Goal: Information Seeking & Learning: Find specific fact

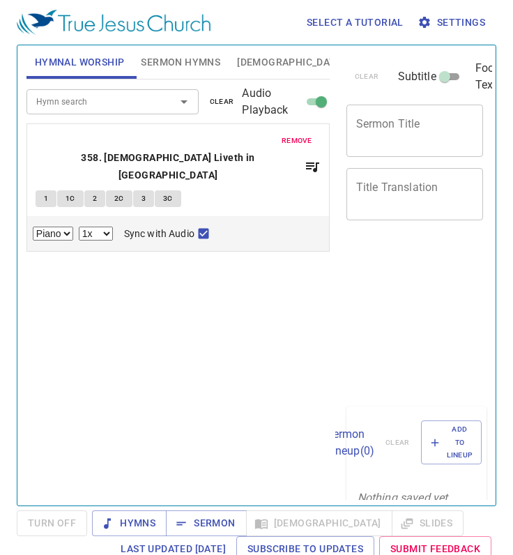
select select "1"
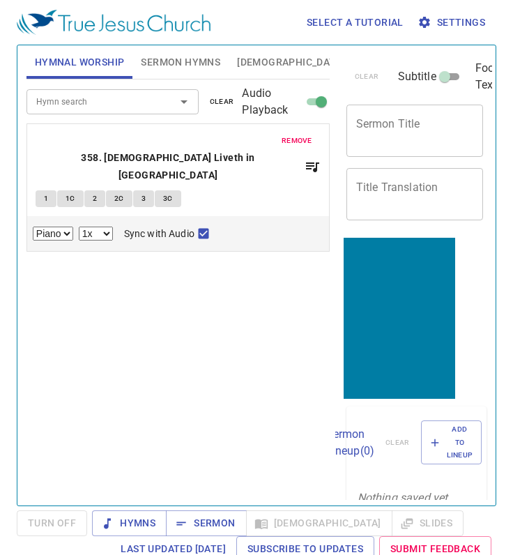
click at [226, 106] on span "clear" at bounding box center [222, 101] width 24 height 13
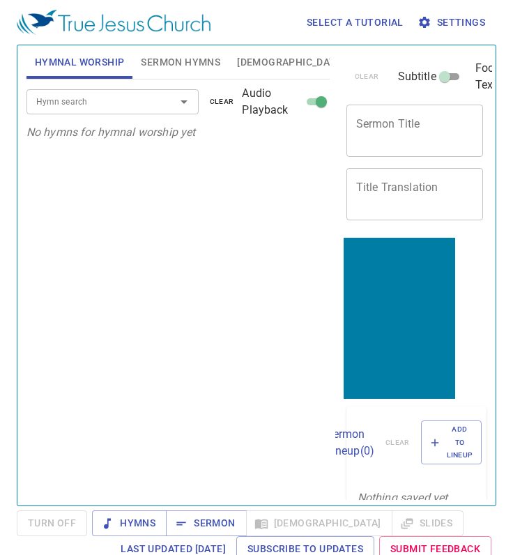
click at [94, 100] on input "Hymn search" at bounding box center [92, 101] width 123 height 16
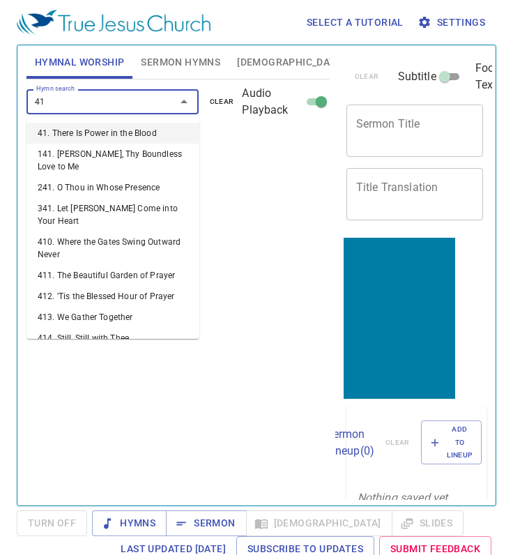
type input "415"
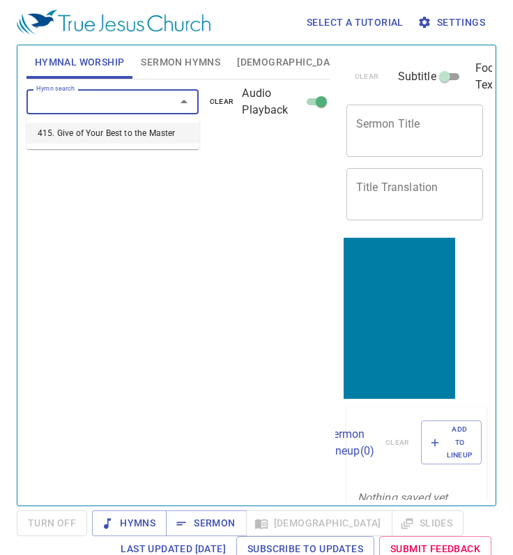
select select "1"
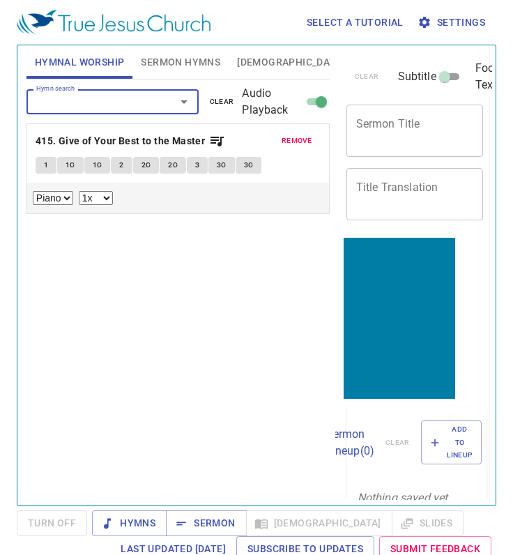
click at [40, 167] on button "1" at bounding box center [46, 165] width 21 height 17
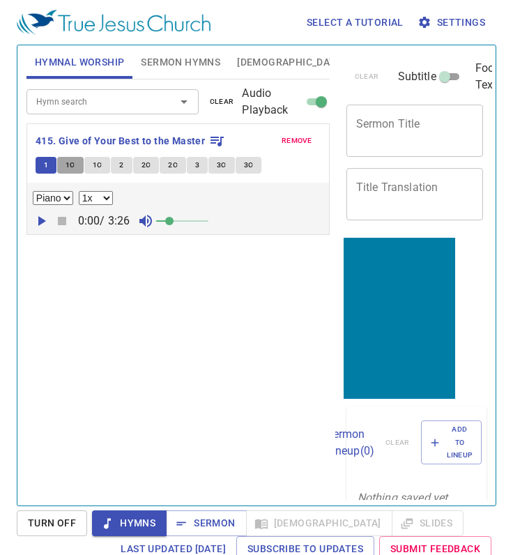
click at [67, 162] on span "1C" at bounding box center [71, 165] width 10 height 13
click at [93, 162] on span "1C" at bounding box center [98, 165] width 10 height 13
click at [125, 169] on button "2" at bounding box center [121, 165] width 21 height 17
click at [167, 280] on div "Hymn search Hymn search clear Audio Playback remove 415. Give of Your Best to t…" at bounding box center [177, 286] width 303 height 414
click at [252, 65] on span "[DEMOGRAPHIC_DATA]" at bounding box center [290, 62] width 107 height 17
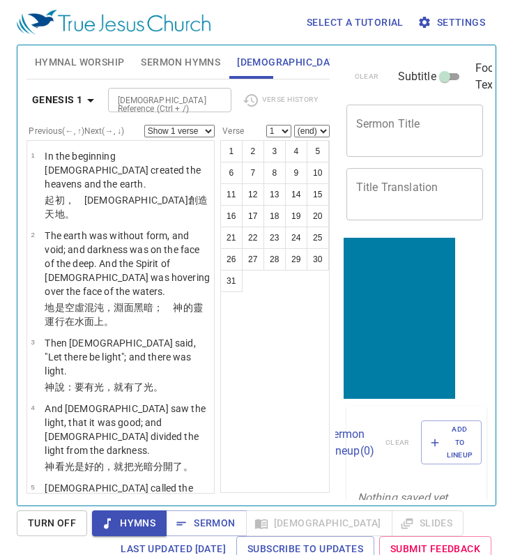
click at [298, 112] on div "Genesis 1 Bible Reference (Ctrl + /) Bible Reference (Ctrl + /) Verse History" at bounding box center [177, 105] width 303 height 38
click at [89, 108] on icon "button" at bounding box center [90, 100] width 17 height 17
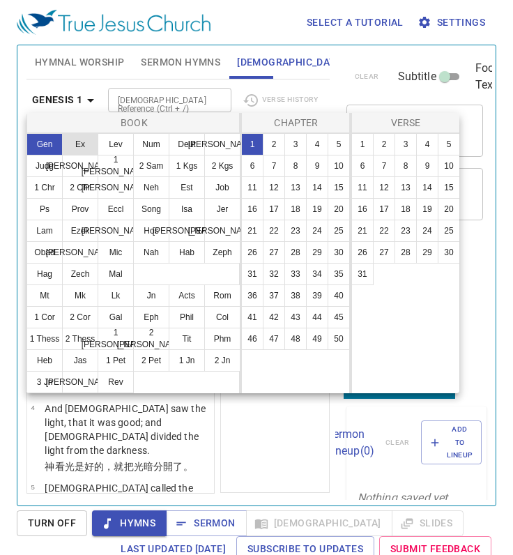
click at [81, 143] on button "Ex" at bounding box center [80, 144] width 36 height 22
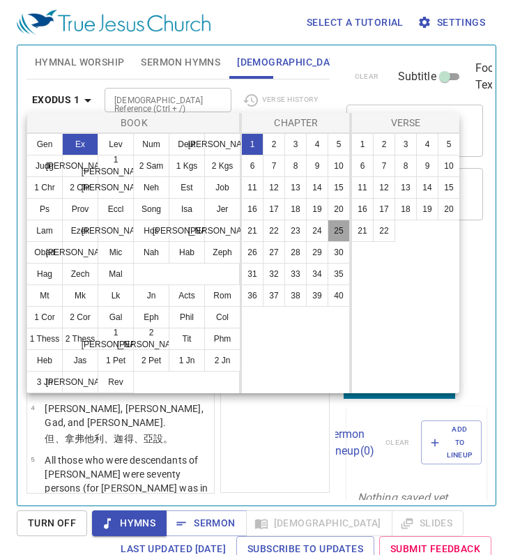
click at [342, 234] on button "25" at bounding box center [339, 231] width 22 height 22
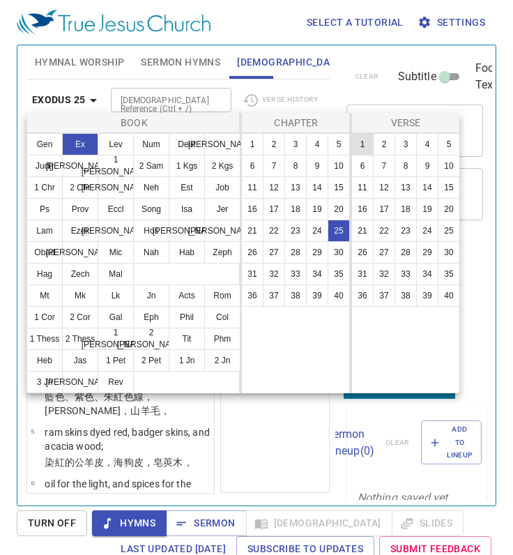
click at [363, 142] on button "1" at bounding box center [362, 144] width 22 height 22
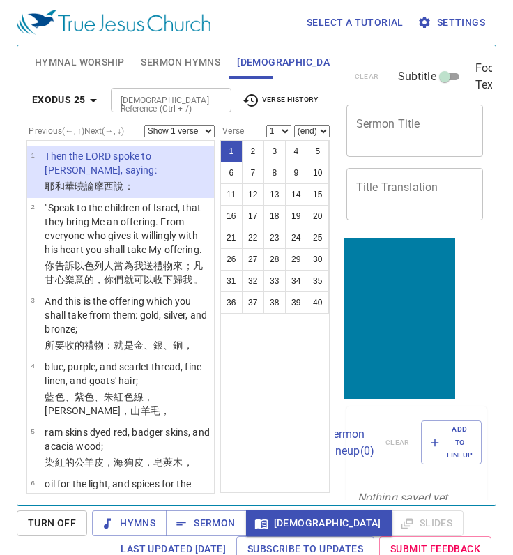
click at [275, 417] on div "1 2 3 4 5 6 7 8 9 10 11 12 13 14 15 16 17 18 19 20 21 22 23 24 25 26 27 28 29 3…" at bounding box center [274, 316] width 109 height 353
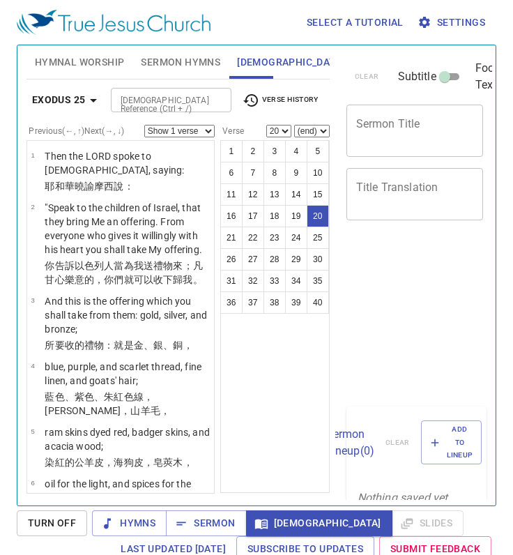
select select "20"
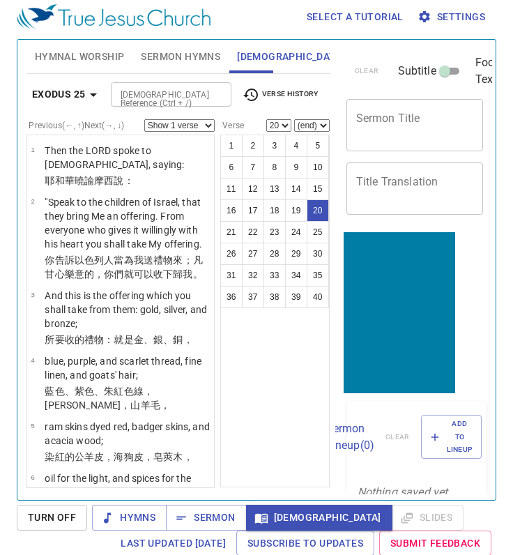
scroll to position [1302, 0]
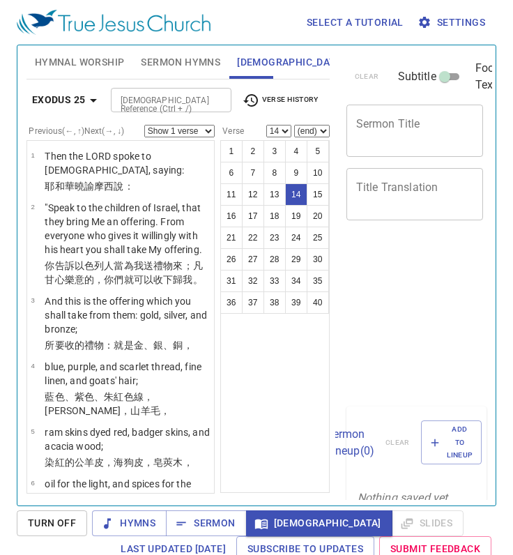
select select "14"
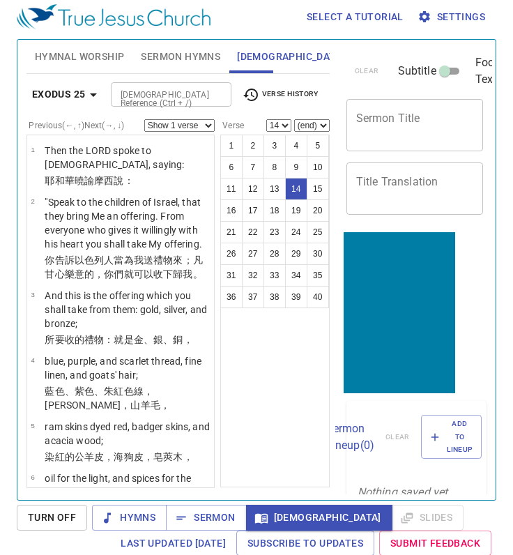
scroll to position [798, 0]
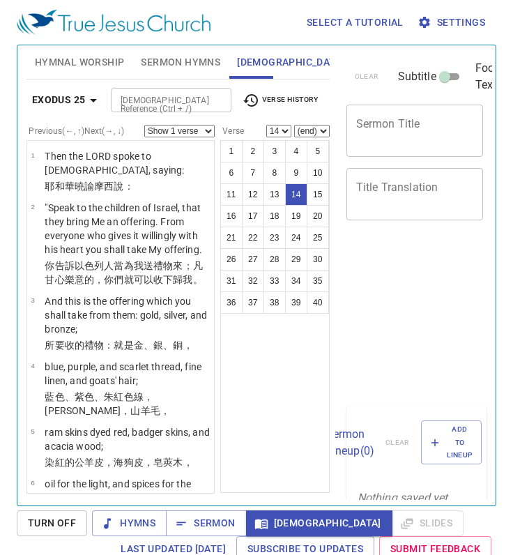
select select "14"
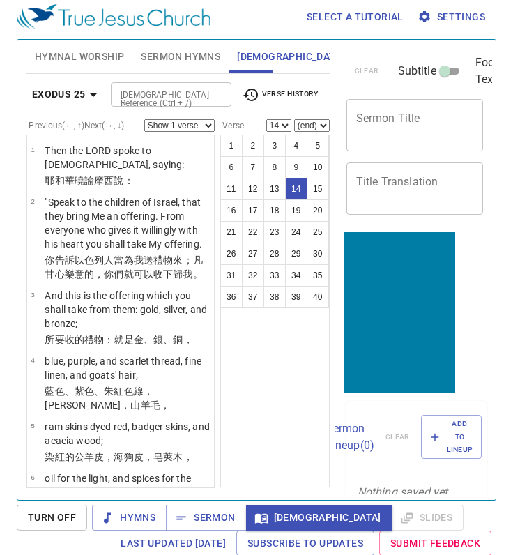
scroll to position [798, 0]
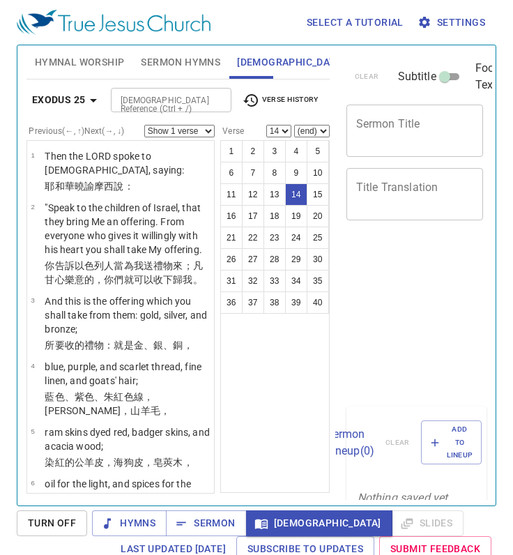
select select "14"
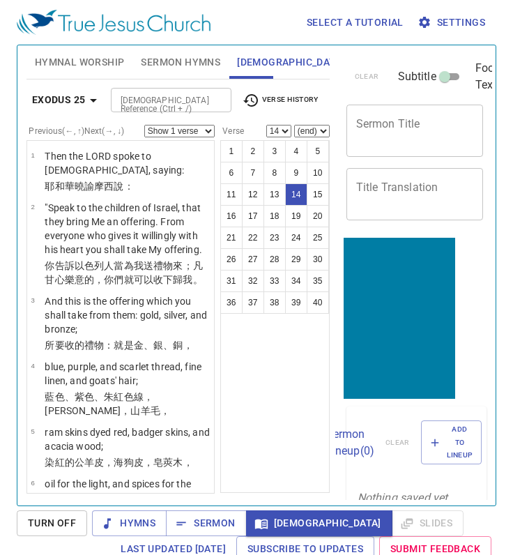
scroll to position [798, 0]
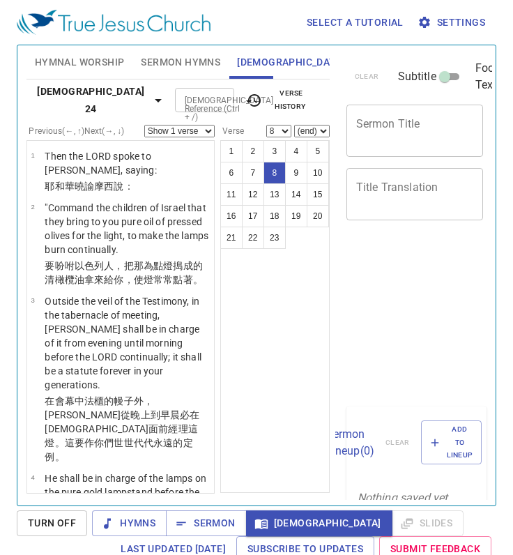
select select "8"
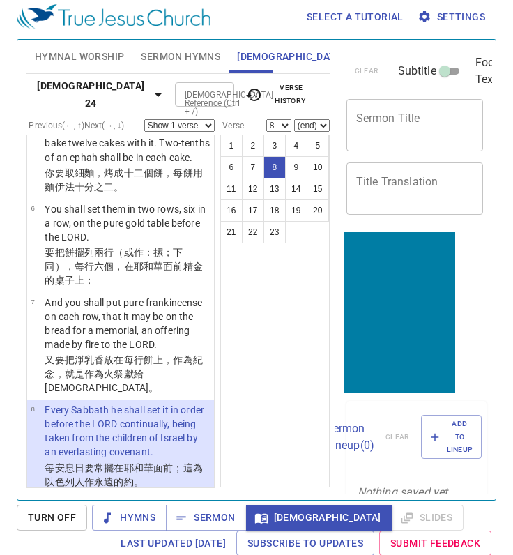
click at [278, 468] on div "1 2 3 4 5 6 7 8 9 10 11 12 13 14 15 16 17 18 19 20 21 22 23" at bounding box center [274, 311] width 109 height 353
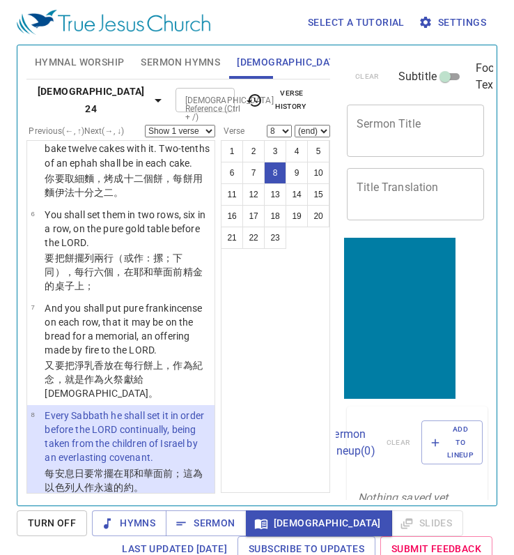
click at [262, 323] on div "1 2 3 4 5 6 7 8 9 10 11 12 13 14 15 16 17 18 19 20 21 22 23" at bounding box center [275, 316] width 109 height 353
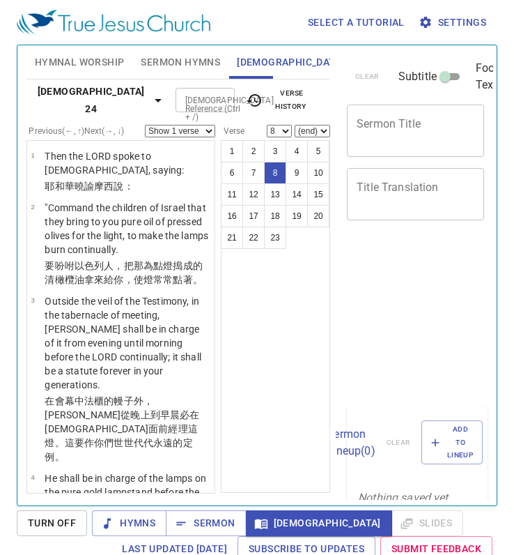
select select "8"
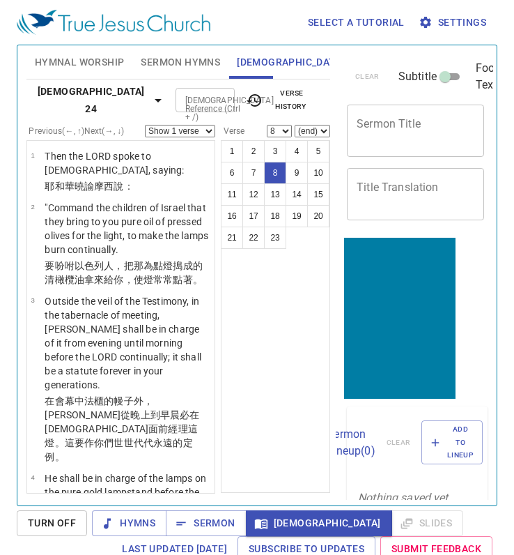
scroll to position [423, 0]
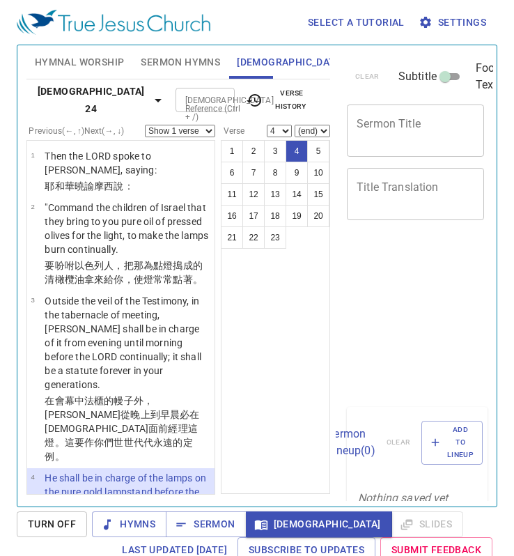
select select "4"
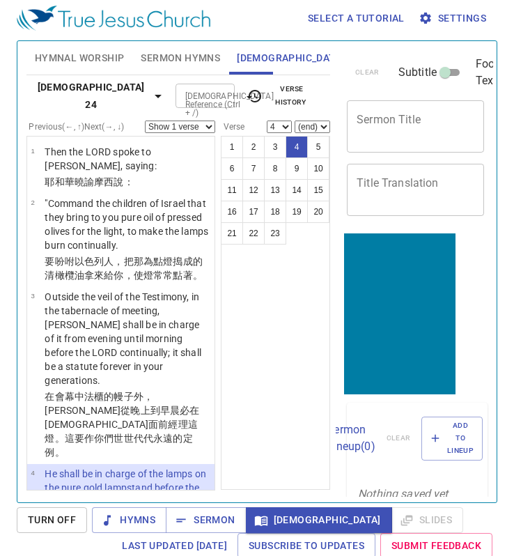
scroll to position [150, 0]
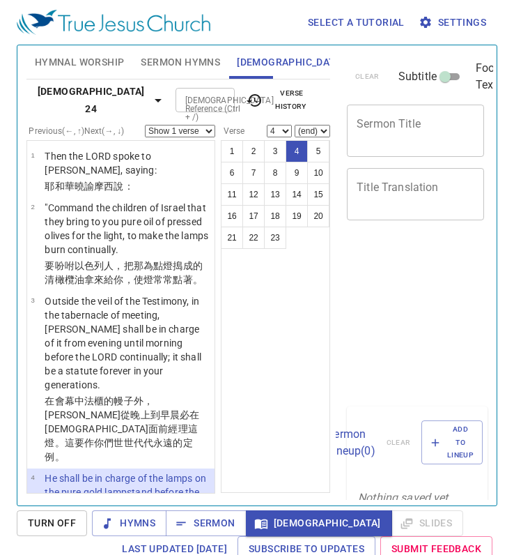
select select "4"
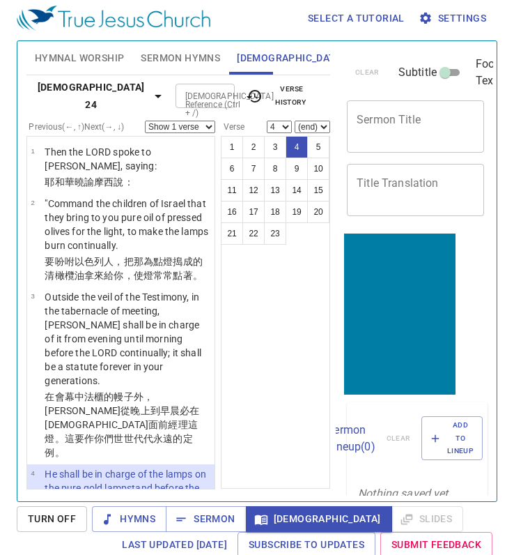
scroll to position [150, 0]
